Goal: Task Accomplishment & Management: Manage account settings

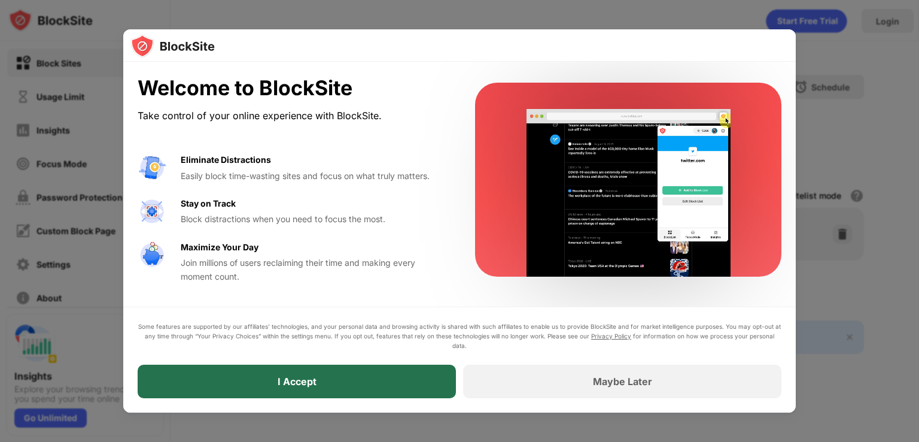
click at [330, 387] on div "I Accept" at bounding box center [297, 382] width 318 height 34
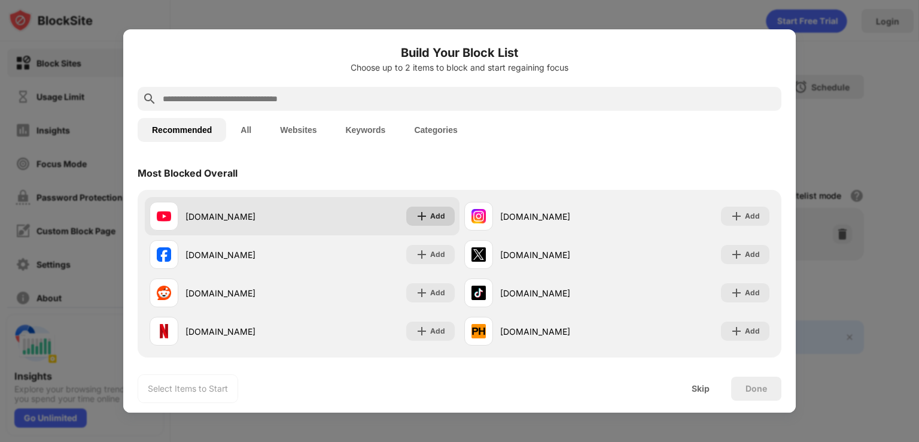
click at [430, 211] on div "Add" at bounding box center [437, 216] width 15 height 12
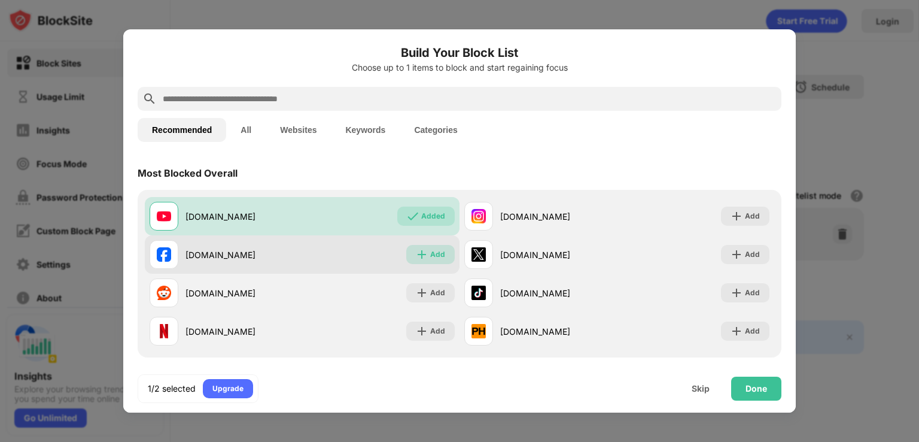
click at [430, 250] on div "Add" at bounding box center [437, 254] width 15 height 12
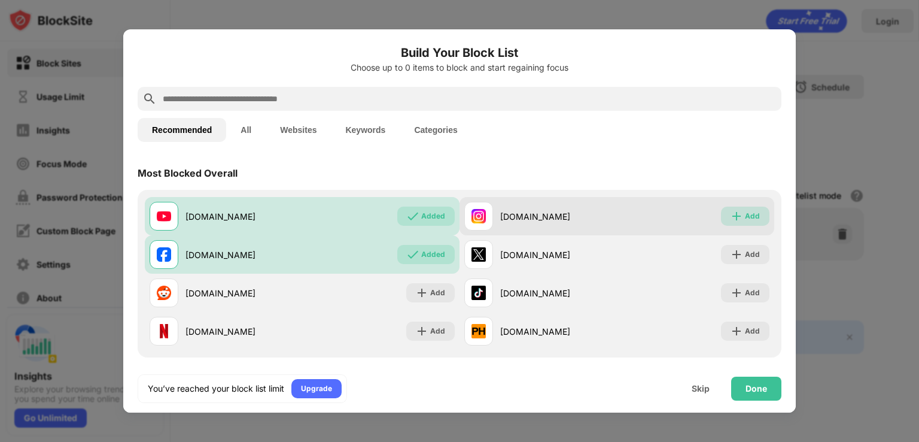
click at [743, 209] on div "Add" at bounding box center [745, 216] width 48 height 19
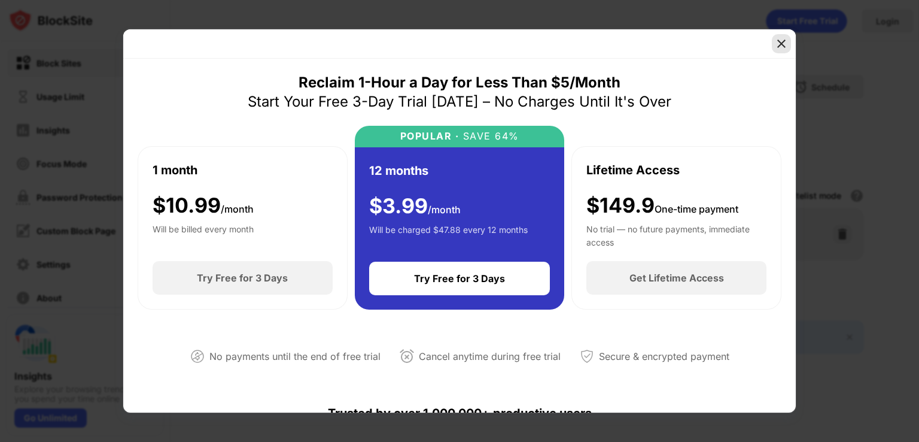
click at [780, 42] on img at bounding box center [782, 44] width 12 height 12
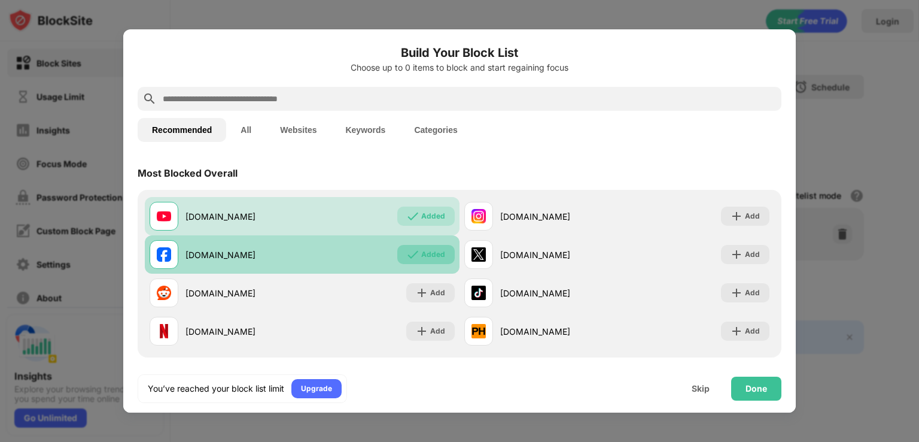
click at [425, 246] on div "Added" at bounding box center [425, 254] width 57 height 19
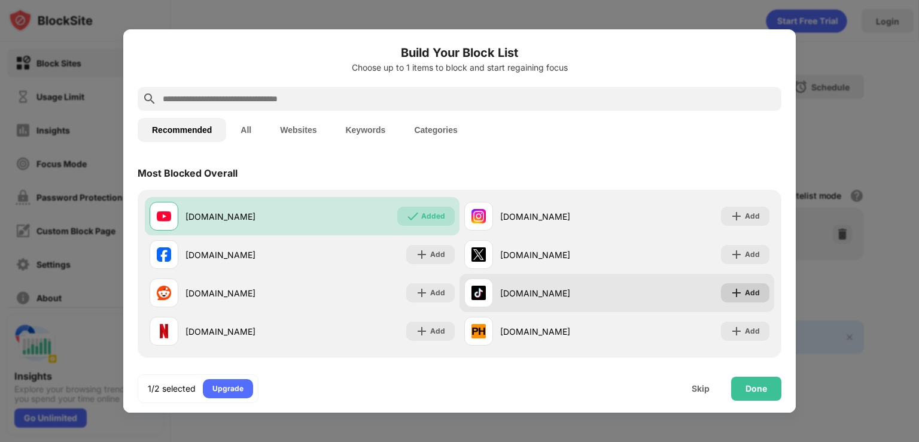
click at [734, 288] on div "Add" at bounding box center [745, 292] width 48 height 19
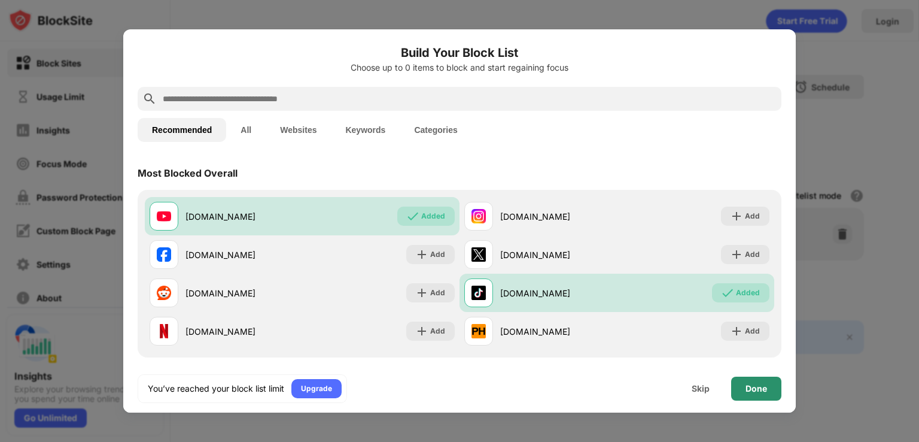
click at [758, 381] on div "Done" at bounding box center [756, 389] width 50 height 24
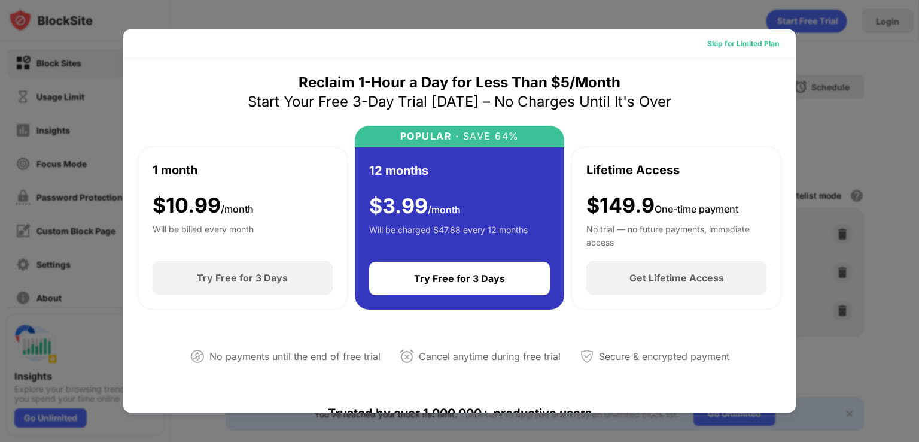
click at [744, 41] on div "Skip for Limited Plan" at bounding box center [744, 44] width 72 height 12
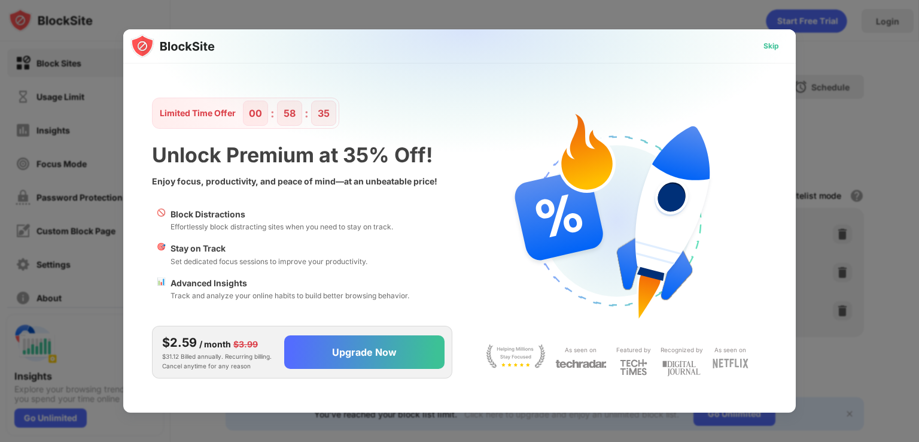
click at [772, 45] on div "Skip" at bounding box center [772, 46] width 16 height 12
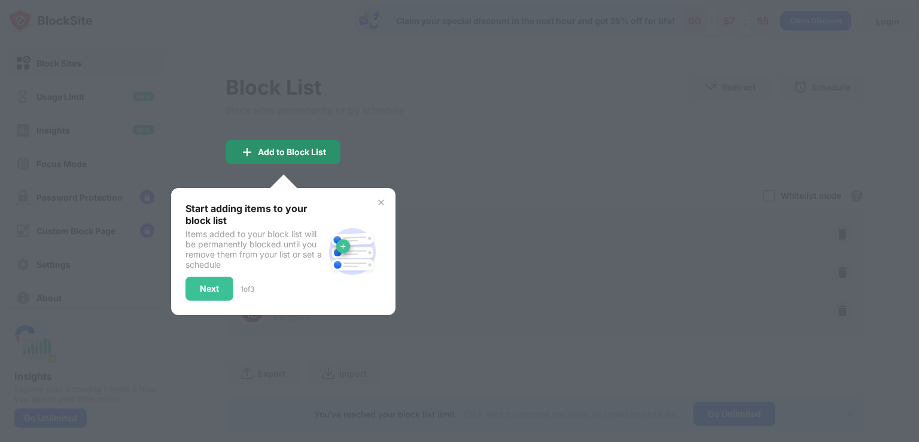
click at [277, 144] on div "Add to Block List" at bounding box center [283, 152] width 115 height 24
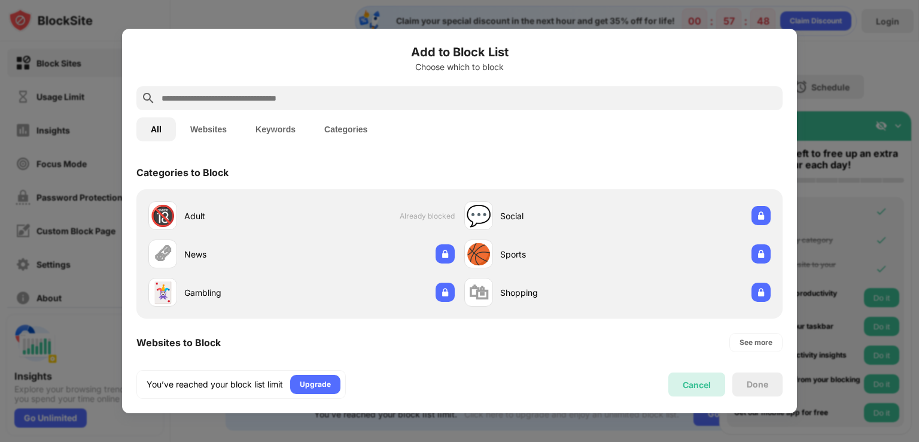
click at [691, 384] on div "Cancel" at bounding box center [697, 385] width 28 height 10
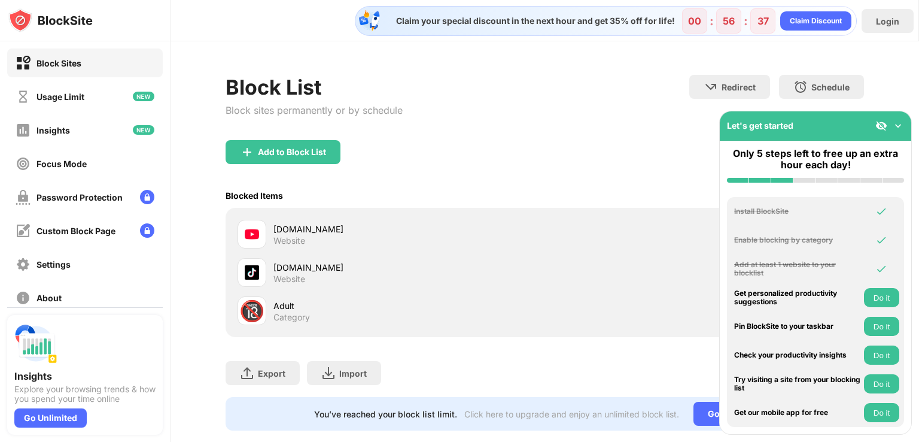
drag, startPoint x: 907, startPoint y: 0, endPoint x: 539, endPoint y: 123, distance: 388.0
click at [539, 123] on div "Block List Block sites permanently or by schedule Redirect Choose a site to be …" at bounding box center [545, 107] width 639 height 65
click at [74, 57] on div "Block Sites" at bounding box center [49, 63] width 66 height 15
click at [900, 126] on img at bounding box center [898, 126] width 12 height 12
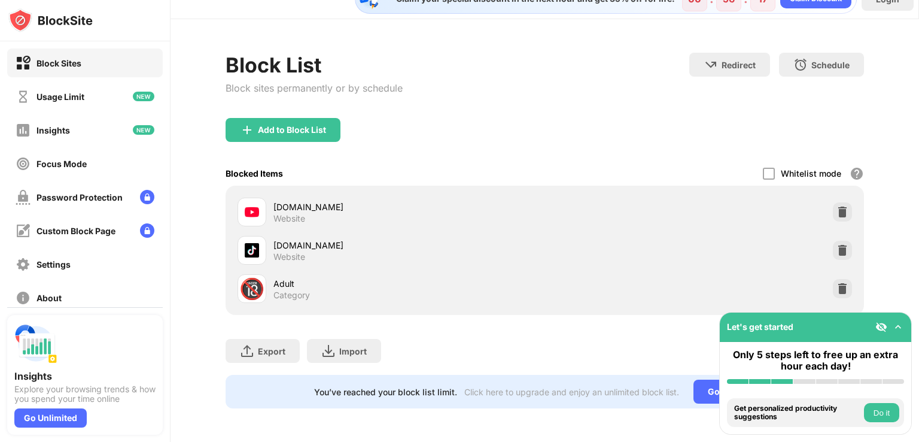
scroll to position [31, 0]
click at [77, 195] on div "Password Protection" at bounding box center [80, 197] width 86 height 10
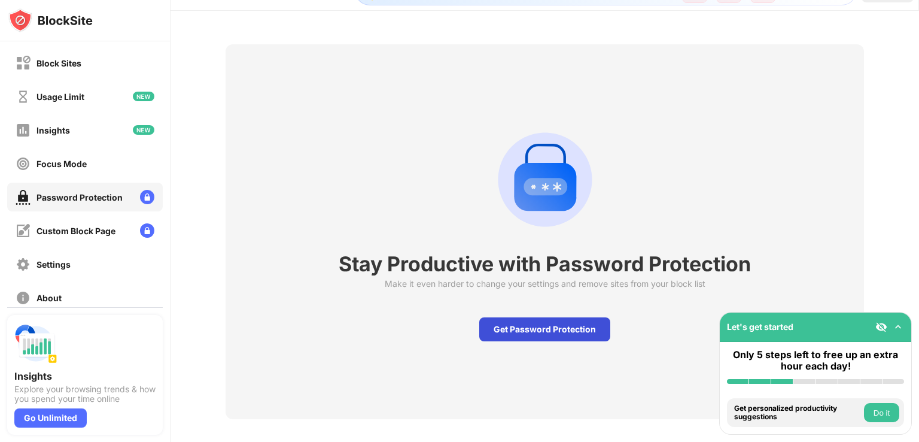
click at [515, 326] on div "Get Password Protection" at bounding box center [544, 329] width 131 height 24
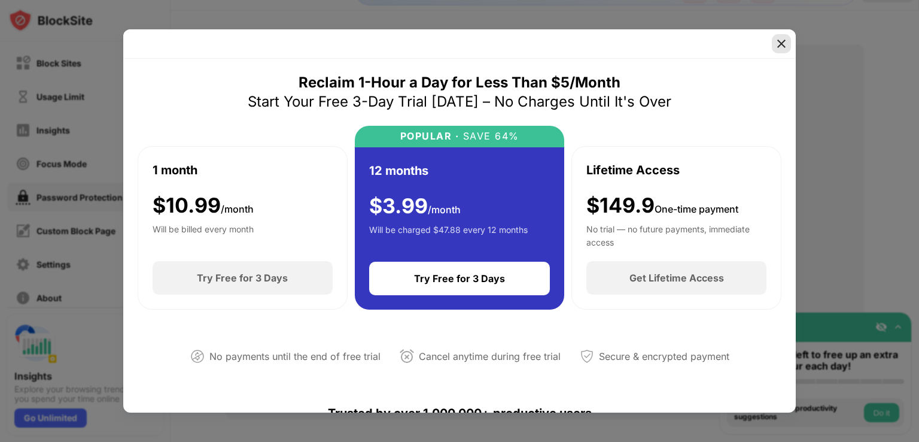
click at [785, 41] on img at bounding box center [782, 44] width 12 height 12
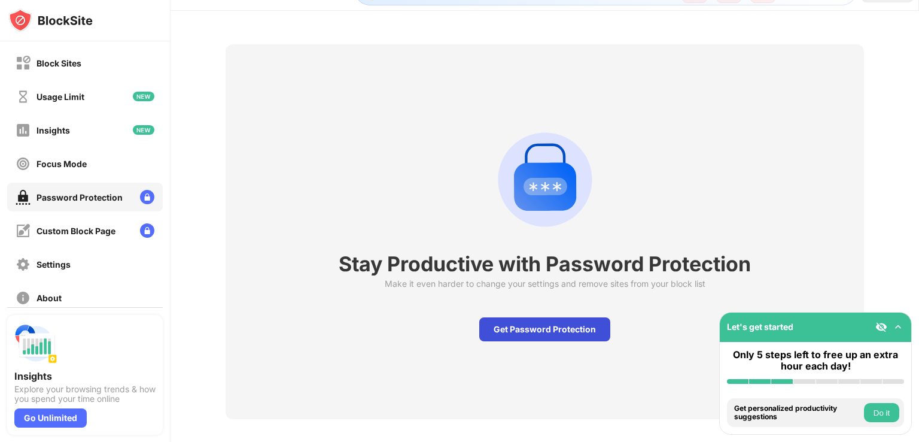
click at [541, 325] on div "Get Password Protection" at bounding box center [544, 329] width 131 height 24
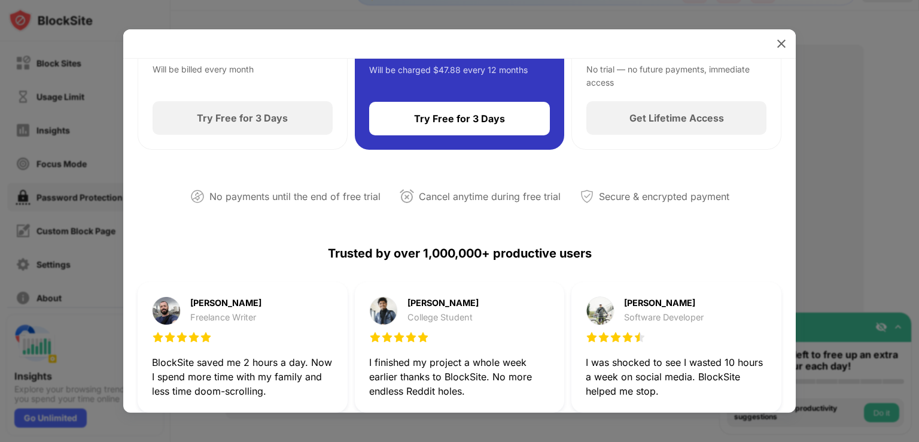
scroll to position [189, 0]
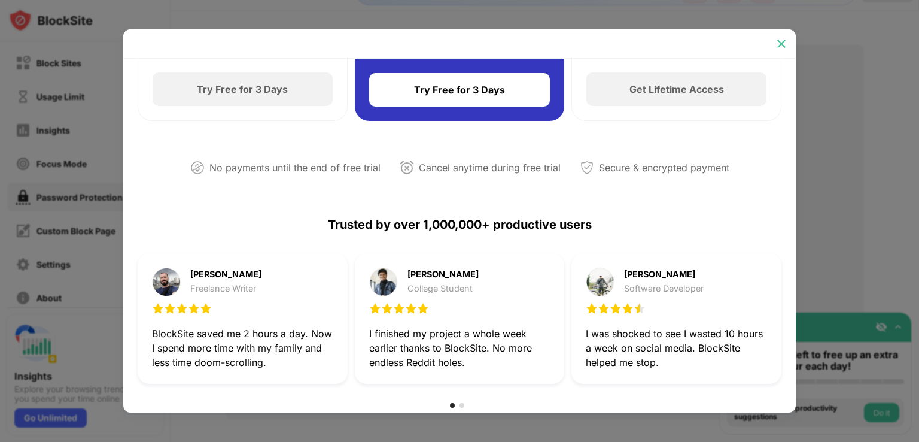
click at [784, 38] on img at bounding box center [782, 44] width 12 height 12
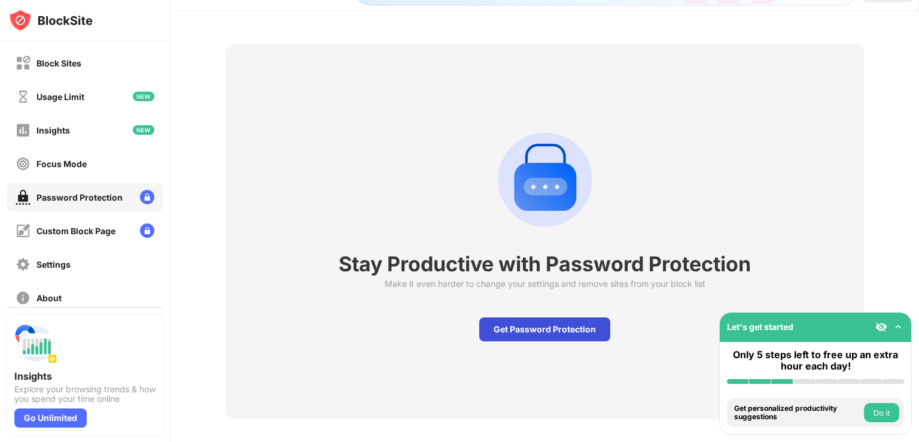
click at [521, 331] on div "Get Password Protection" at bounding box center [544, 329] width 131 height 24
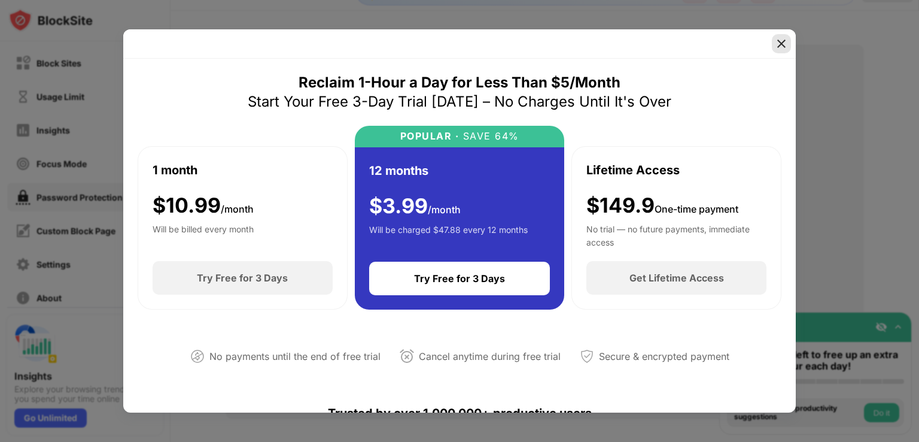
click at [779, 47] on img at bounding box center [782, 44] width 12 height 12
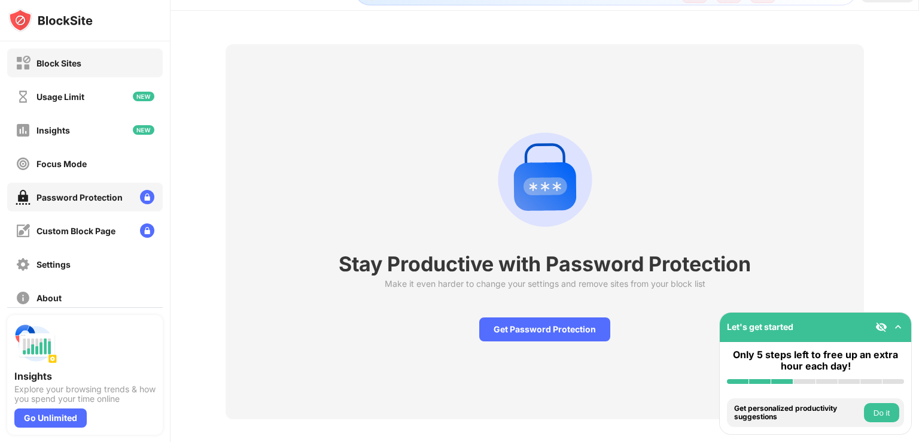
click at [89, 60] on div "Block Sites" at bounding box center [85, 62] width 156 height 29
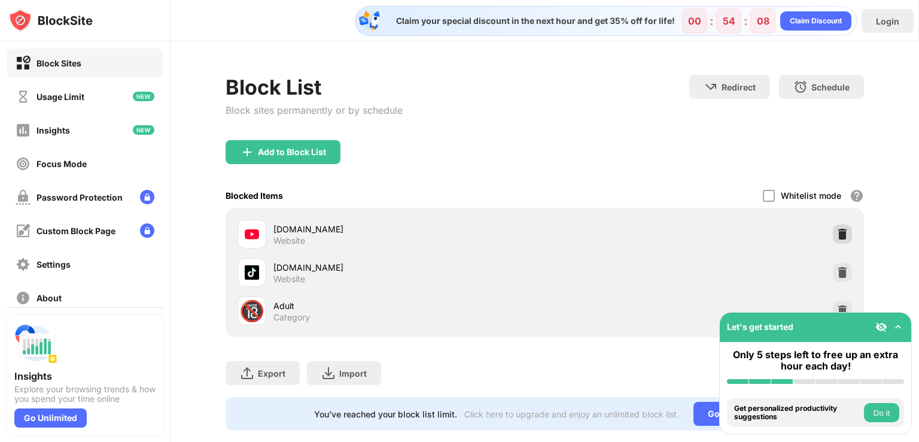
click at [837, 233] on img at bounding box center [843, 234] width 12 height 12
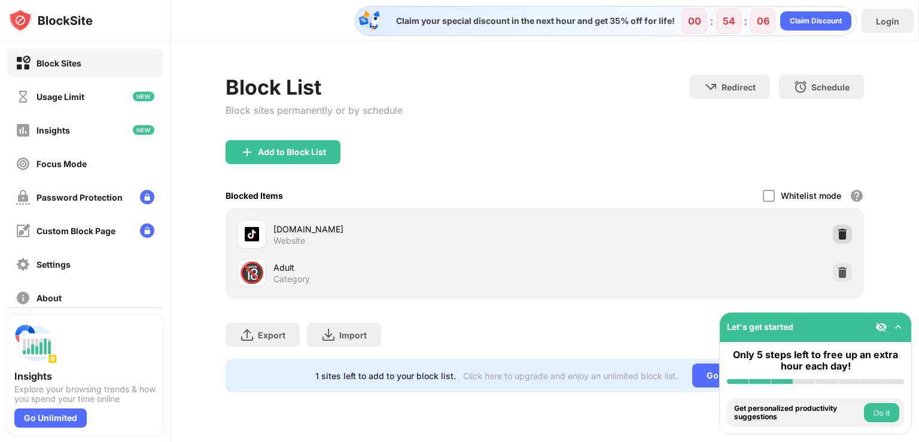
click at [840, 230] on img at bounding box center [843, 234] width 12 height 12
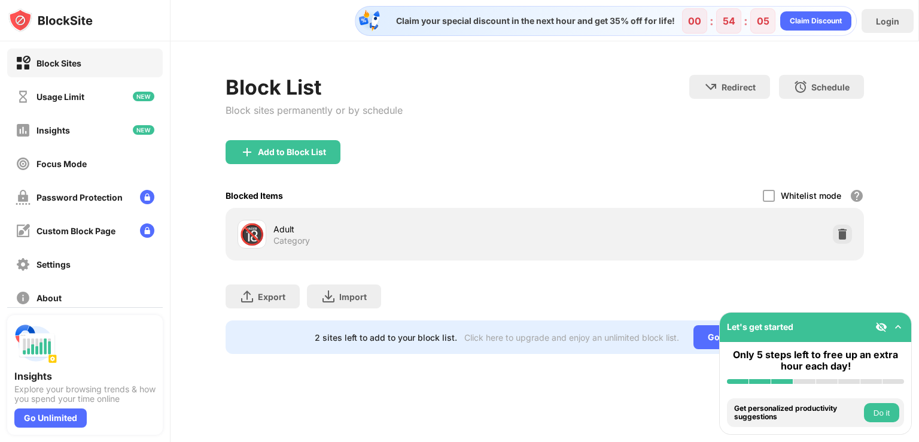
click at [843, 228] on img at bounding box center [843, 234] width 12 height 12
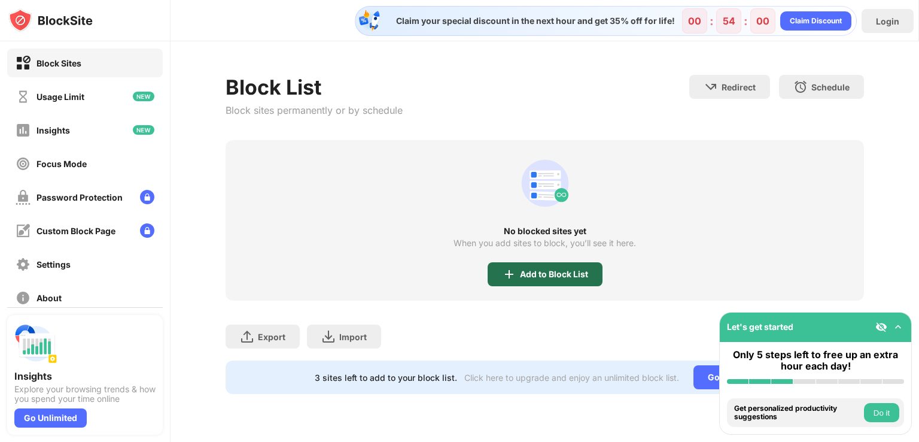
click at [524, 270] on div "Add to Block List" at bounding box center [554, 274] width 68 height 10
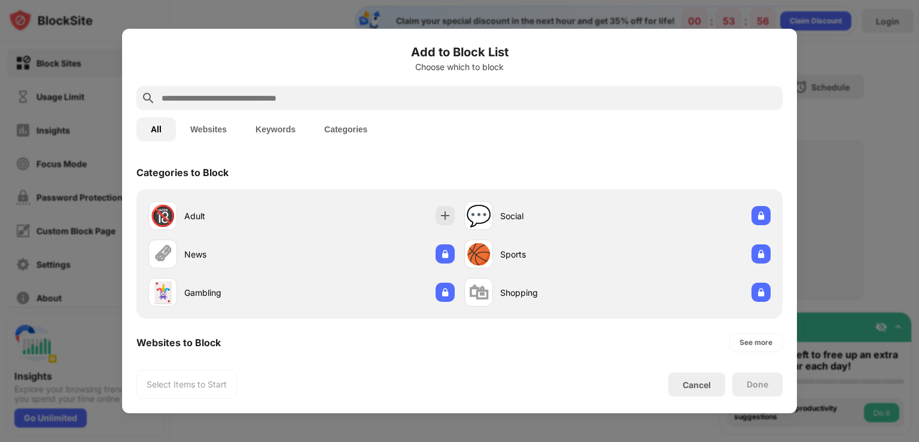
click at [333, 96] on input "text" at bounding box center [469, 98] width 618 height 14
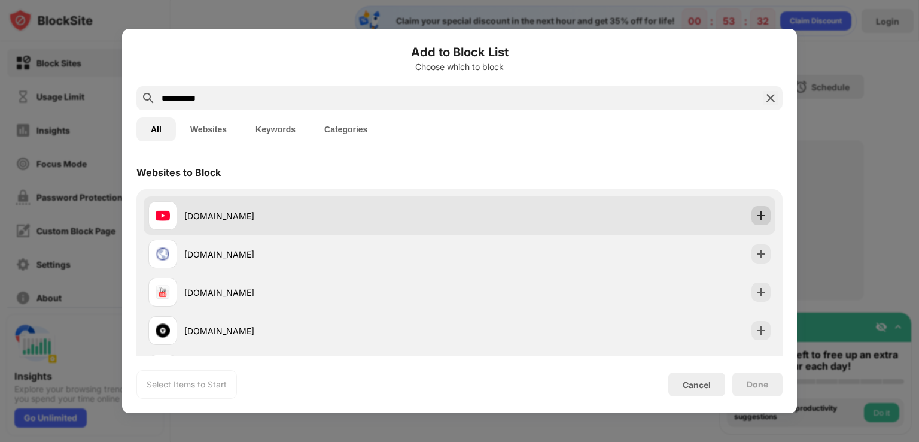
type input "**********"
click at [755, 214] on img at bounding box center [761, 216] width 12 height 12
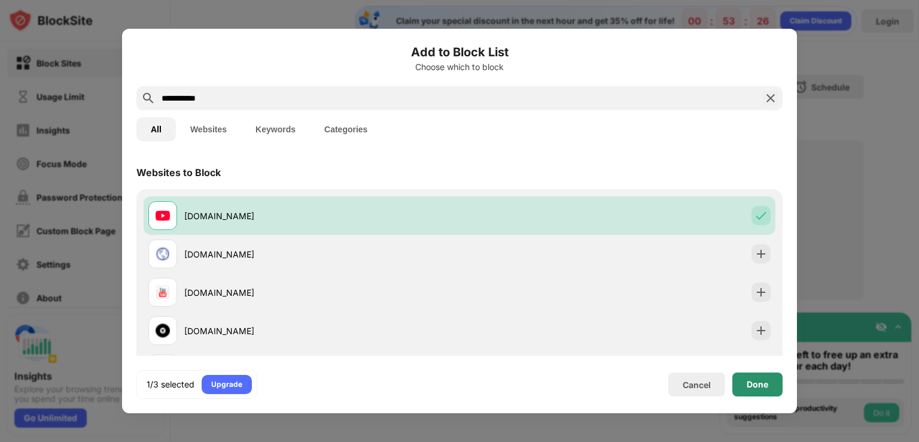
click at [761, 382] on div "Done" at bounding box center [758, 385] width 22 height 10
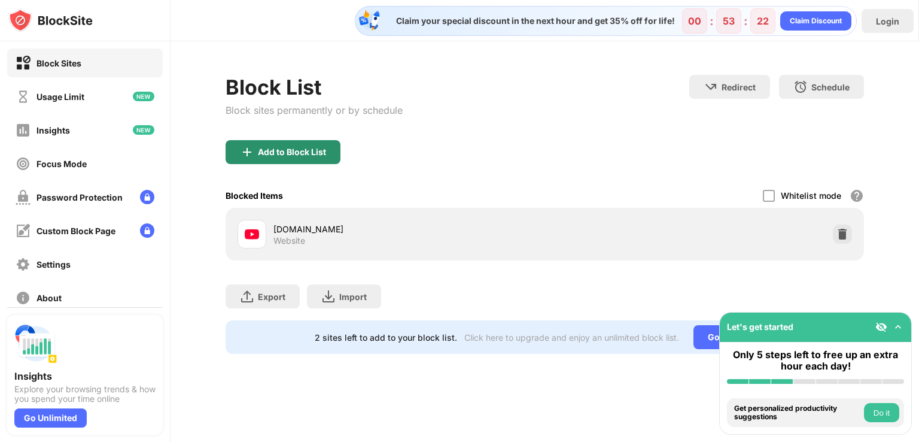
click at [296, 144] on div "Add to Block List" at bounding box center [283, 152] width 115 height 24
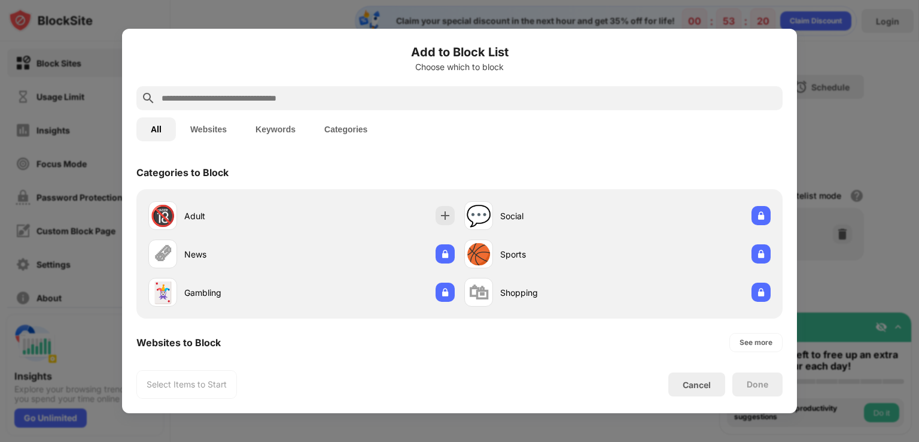
click at [322, 92] on input "text" at bounding box center [469, 98] width 618 height 14
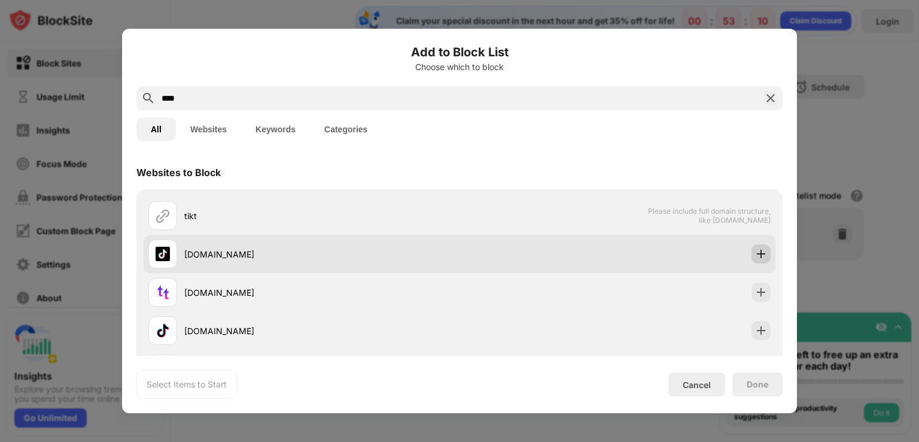
type input "****"
click at [755, 248] on img at bounding box center [761, 254] width 12 height 12
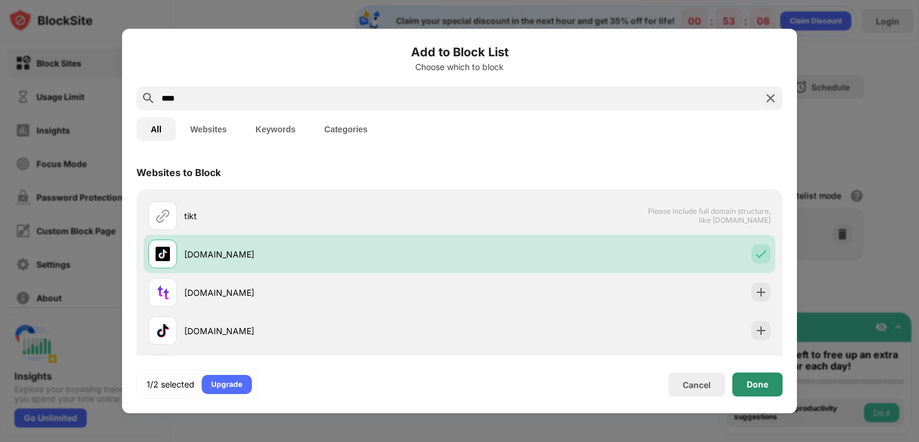
click at [758, 382] on div "Done" at bounding box center [758, 385] width 22 height 10
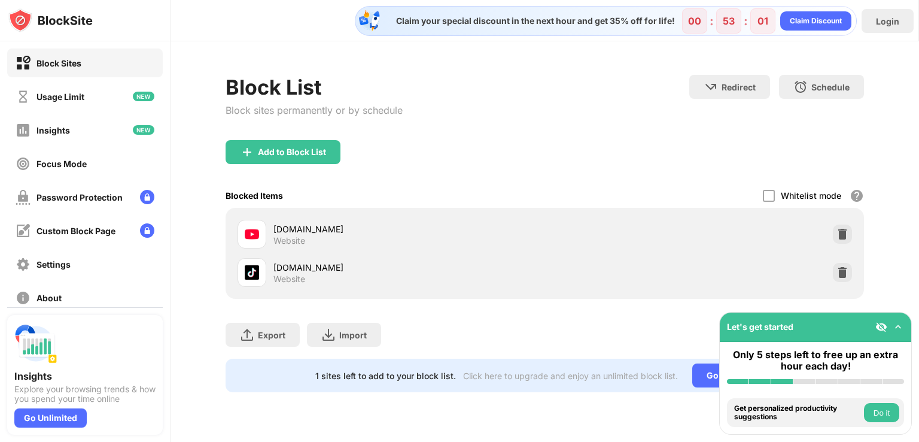
click at [642, 317] on div "Export Export Files (for websites items only) Import Import Files (for websites…" at bounding box center [545, 329] width 639 height 60
click at [296, 144] on div "Add to Block List" at bounding box center [283, 152] width 115 height 24
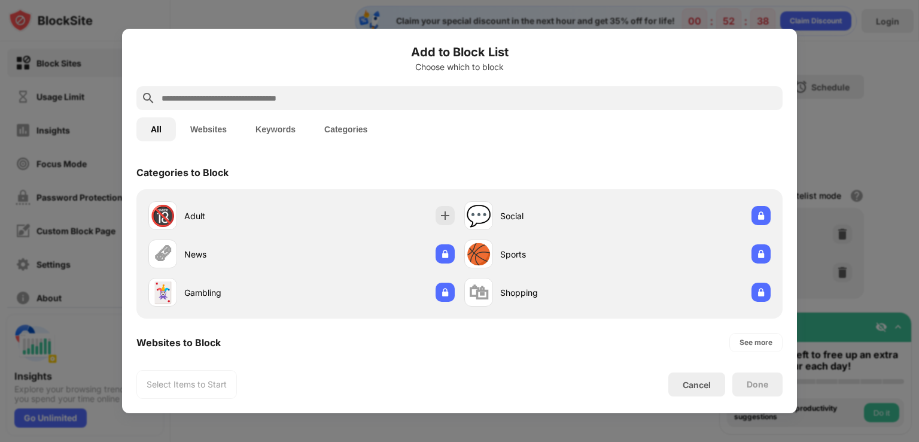
click at [375, 93] on input "text" at bounding box center [469, 98] width 618 height 14
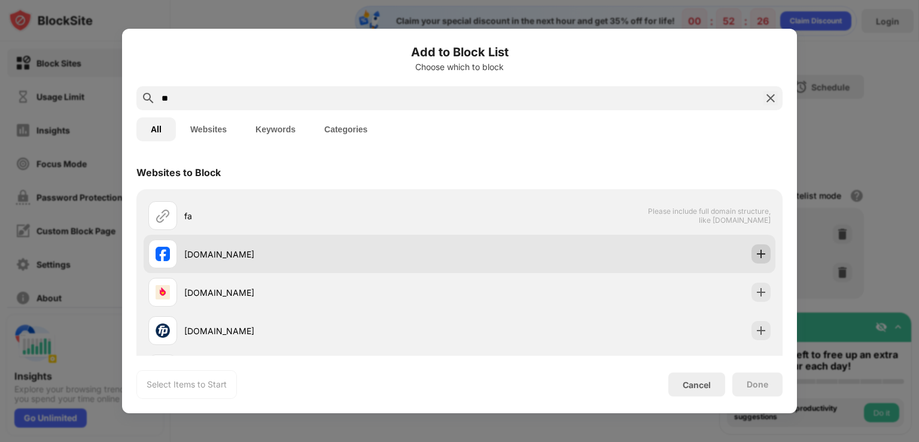
type input "**"
click at [755, 251] on img at bounding box center [761, 254] width 12 height 12
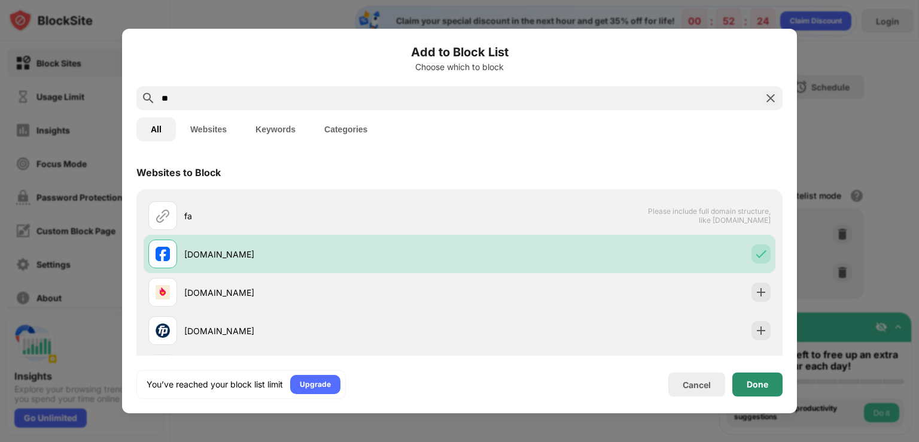
click at [752, 383] on div "Done" at bounding box center [758, 385] width 22 height 10
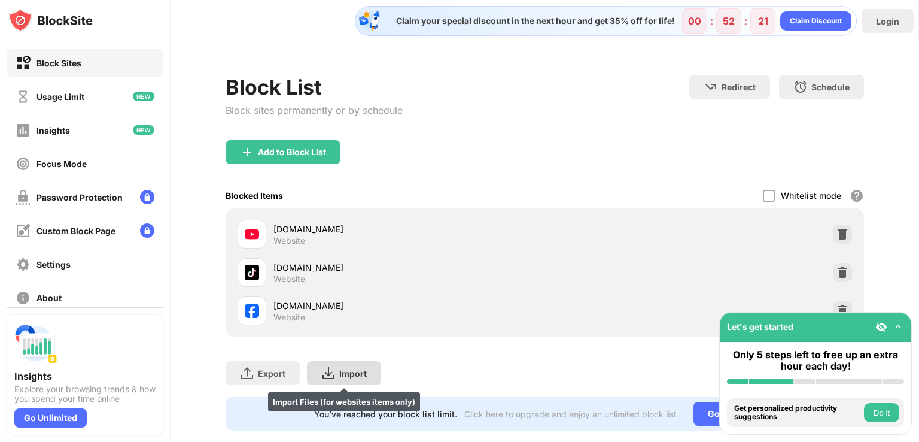
click at [341, 366] on div "Import Import Files (for websites items only)" at bounding box center [344, 373] width 74 height 24
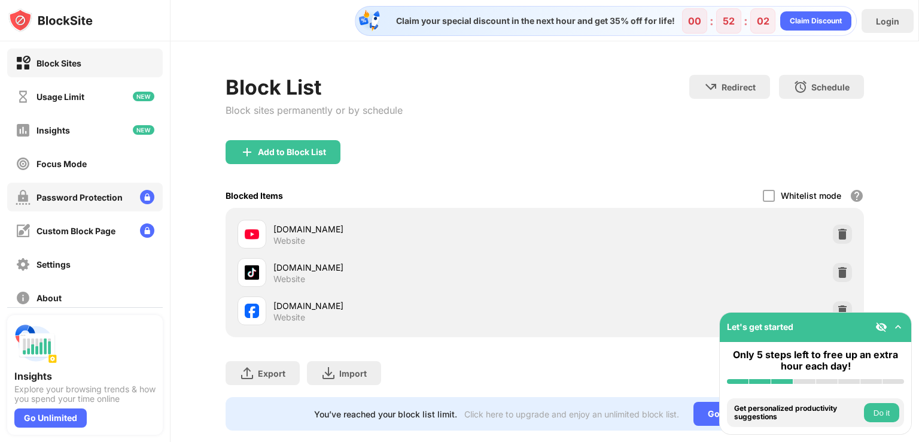
click at [98, 190] on div "Password Protection" at bounding box center [69, 197] width 107 height 15
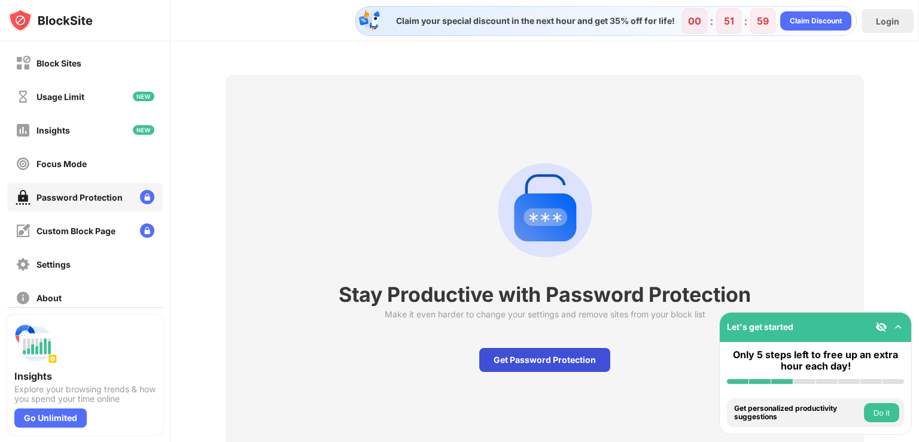
click at [508, 354] on div "Get Password Protection" at bounding box center [544, 360] width 131 height 24
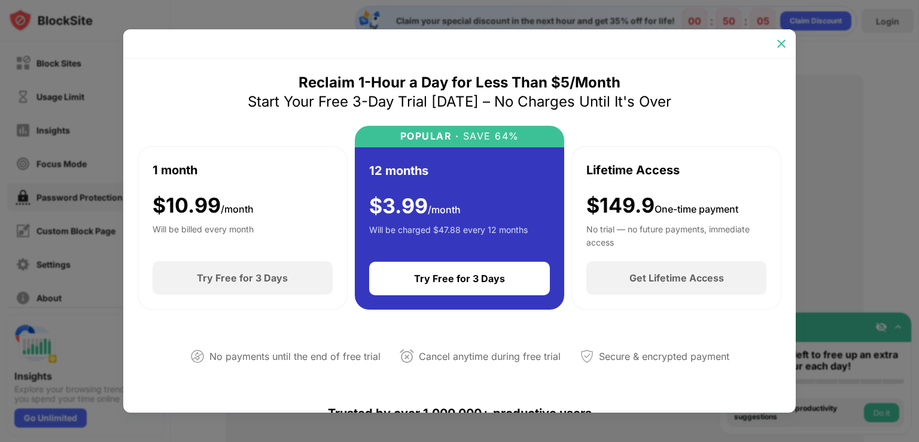
click at [778, 36] on div at bounding box center [781, 43] width 19 height 19
